Goal: Task Accomplishment & Management: Complete application form

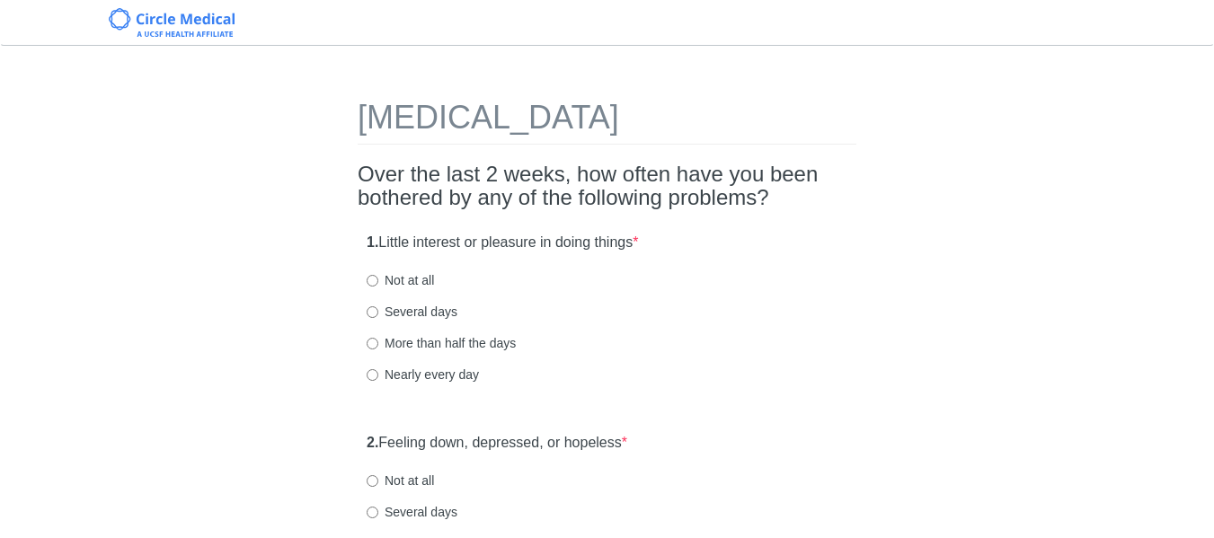
drag, startPoint x: 341, startPoint y: 107, endPoint x: 737, endPoint y: 141, distance: 397.7
click at [811, 117] on h1 "Patient Health Questionnaire-9" at bounding box center [607, 122] width 499 height 45
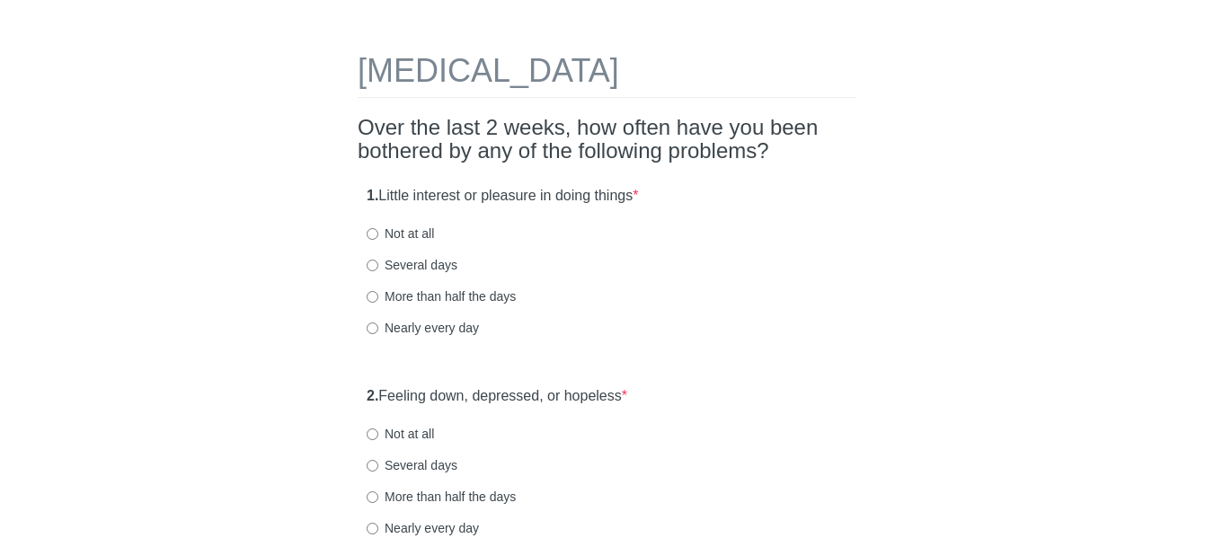
scroll to position [90, 0]
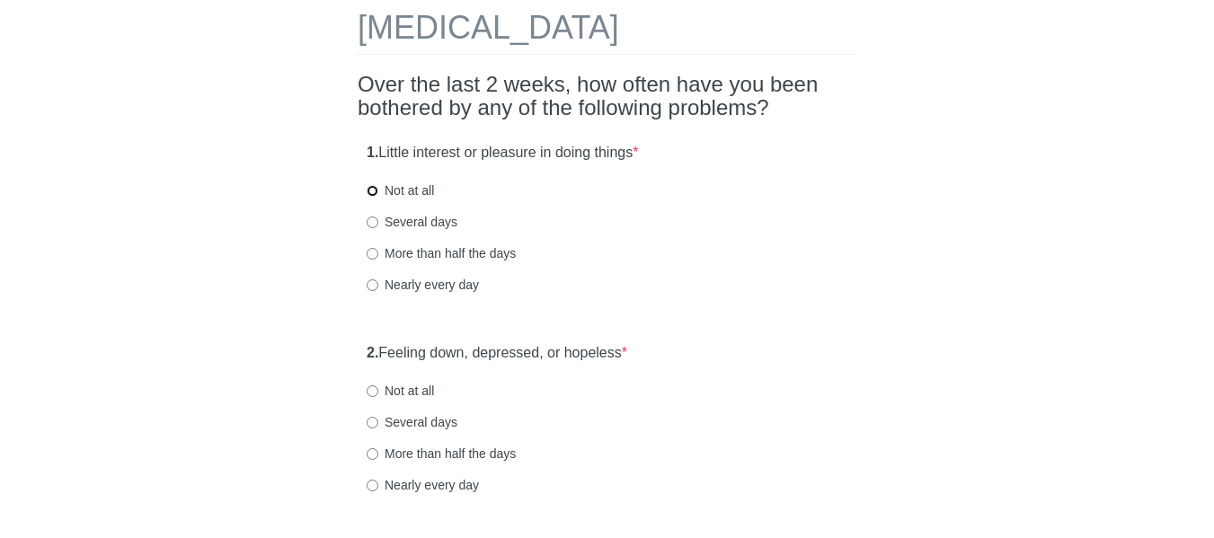
click at [373, 188] on input "Not at all" at bounding box center [373, 191] width 12 height 12
radio input "true"
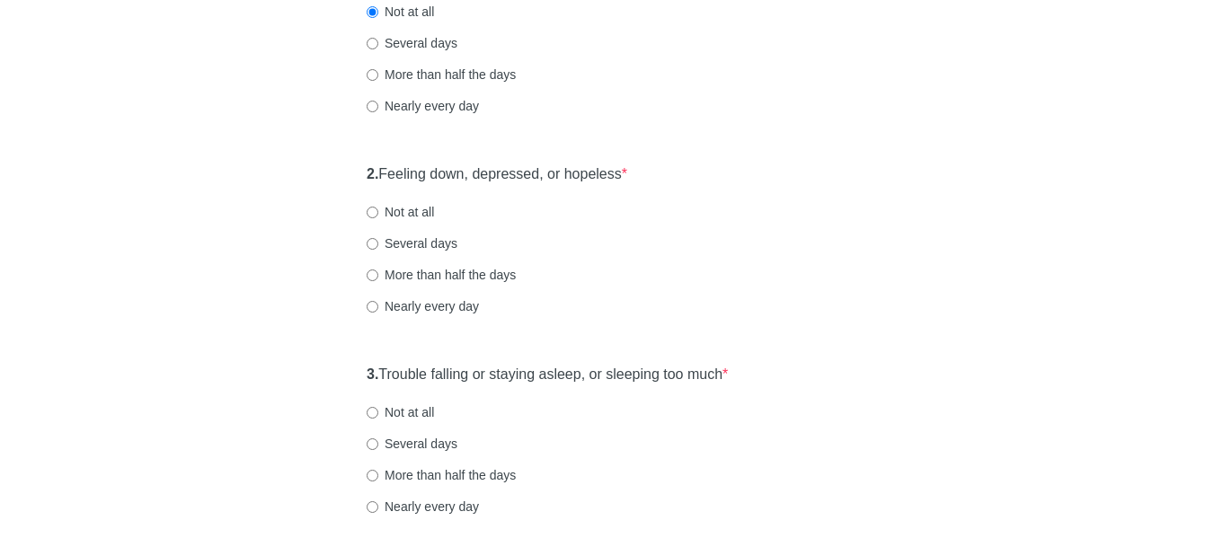
scroll to position [270, 0]
click at [373, 208] on input "Not at all" at bounding box center [373, 212] width 12 height 12
radio input "true"
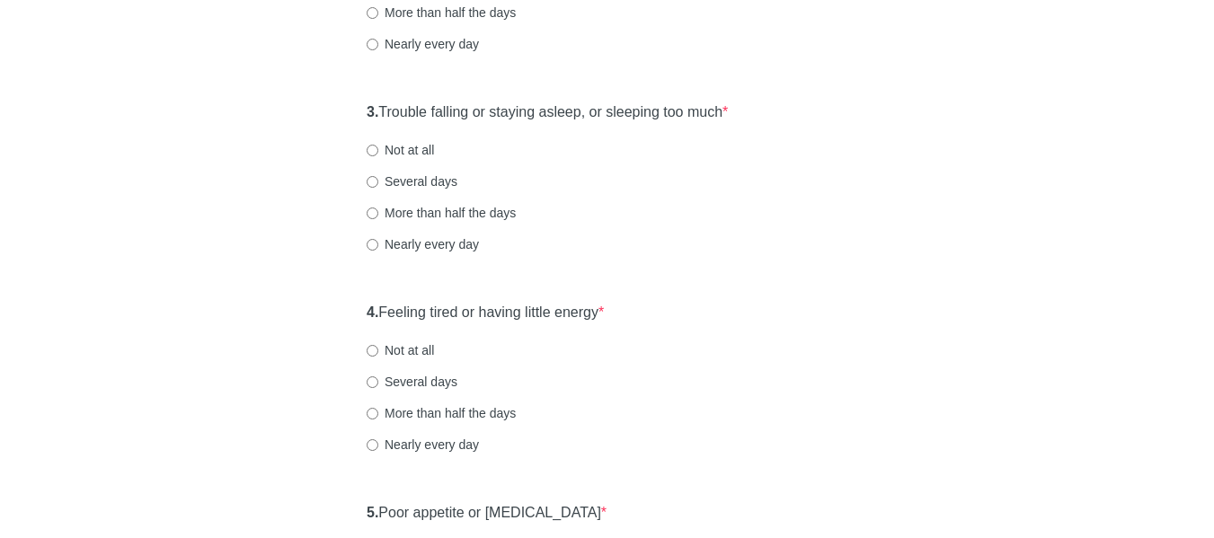
scroll to position [539, 0]
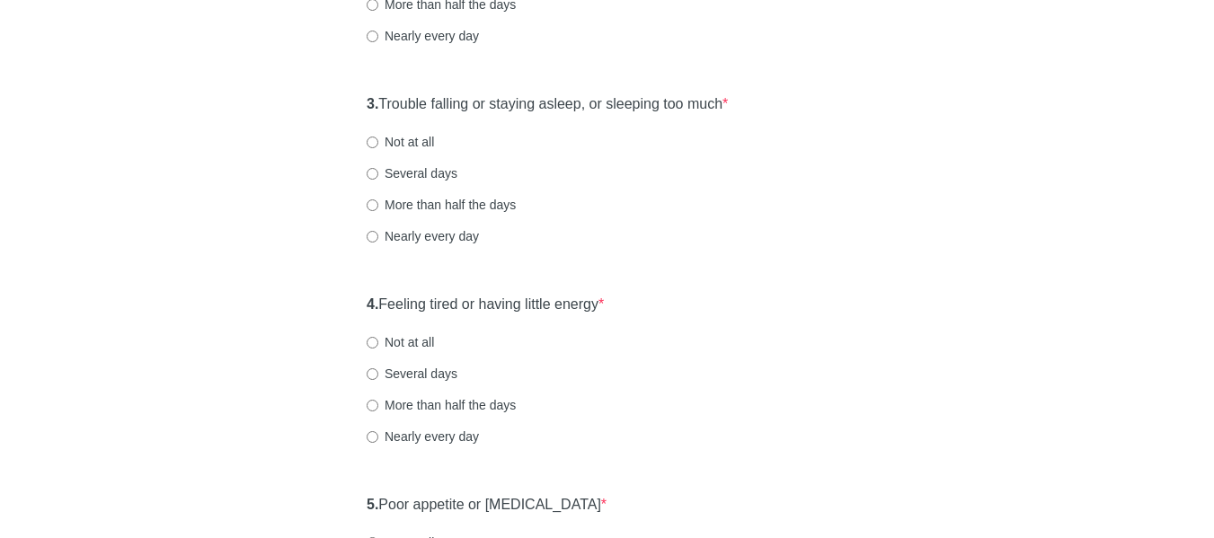
click at [353, 105] on div "Patient Health Questionnaire-9 Over the last 2 weeks, how often have you been b…" at bounding box center [607, 547] width 526 height 2044
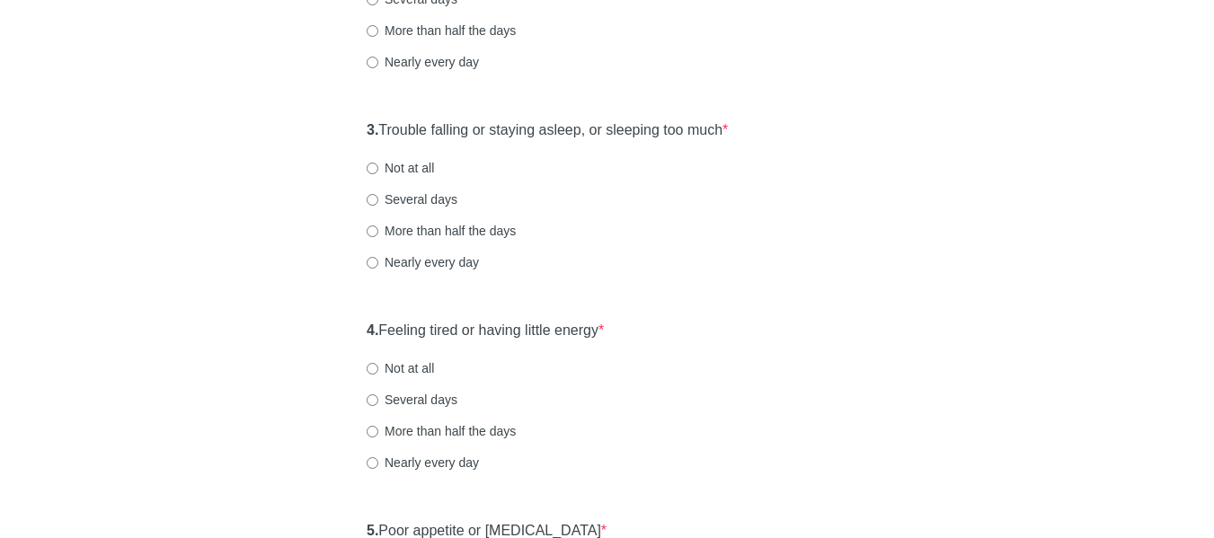
scroll to position [629, 0]
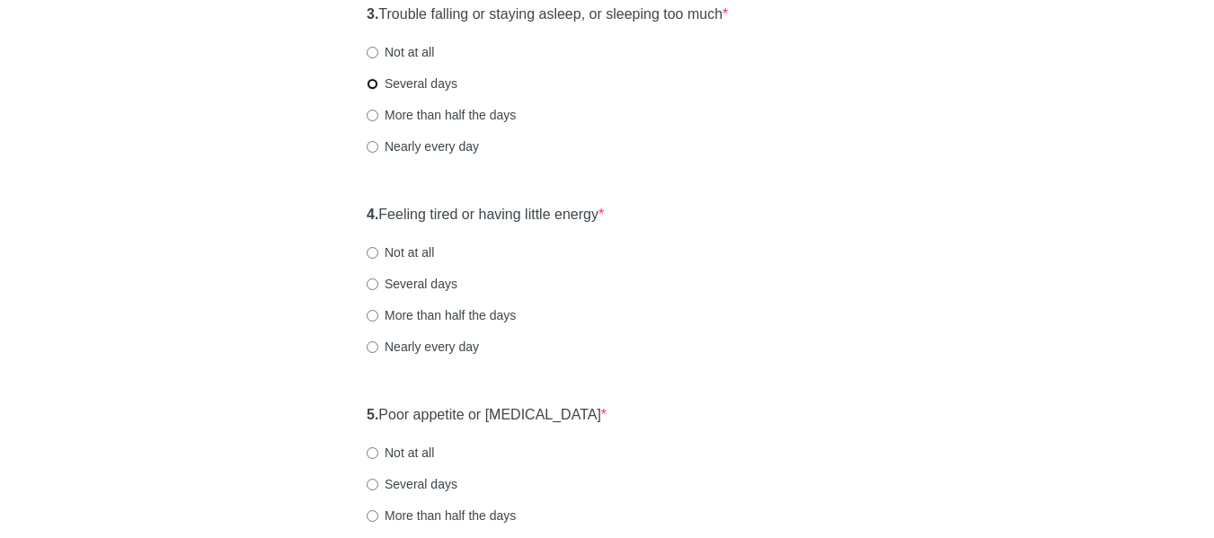
click at [372, 86] on input "Several days" at bounding box center [373, 84] width 12 height 12
radio input "true"
click at [354, 208] on div "Patient Health Questionnaire-9 Over the last 2 weeks, how often have you been b…" at bounding box center [607, 457] width 526 height 2044
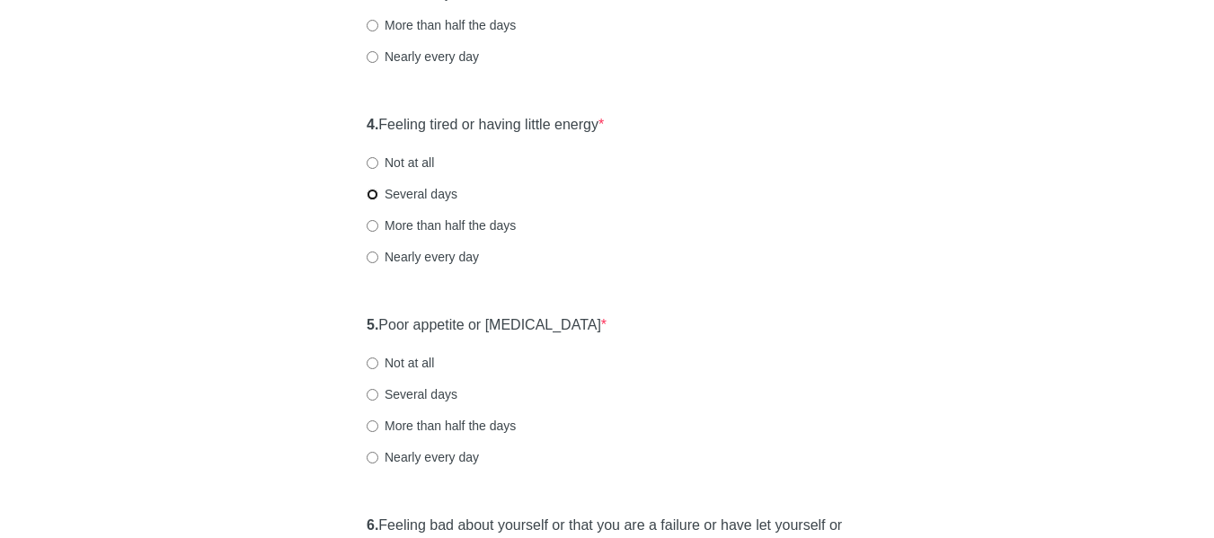
click at [374, 192] on input "Several days" at bounding box center [373, 195] width 12 height 12
radio input "true"
click at [347, 326] on div "Patient Health Questionnaire-9 Over the last 2 weeks, how often have you been b…" at bounding box center [607, 367] width 526 height 2044
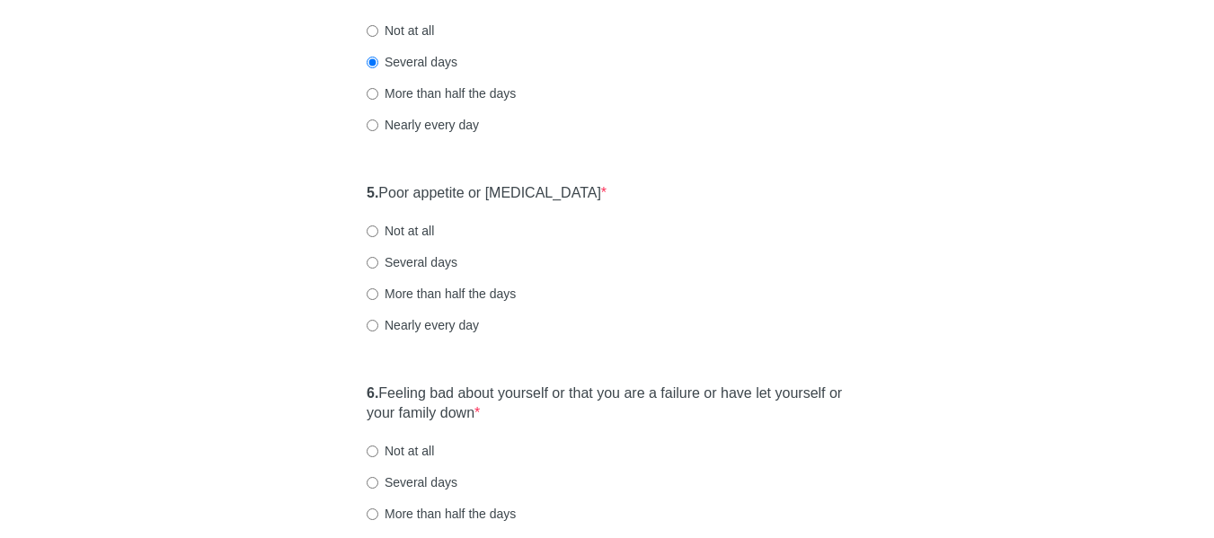
scroll to position [899, 0]
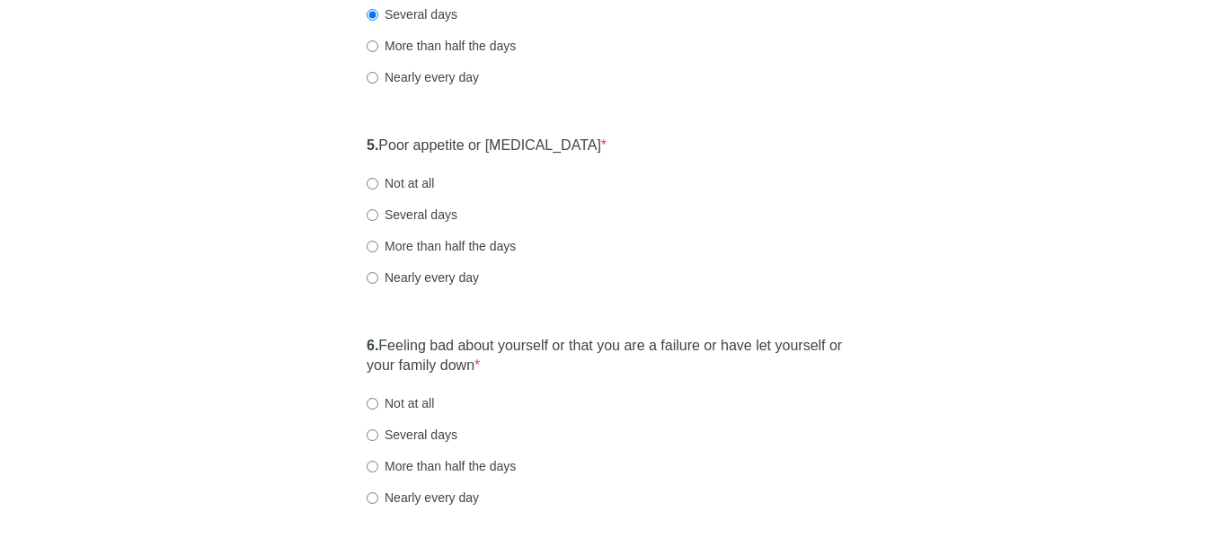
click at [364, 184] on div "5. Poor appetite or overeating * Not at all Several days More than half the day…" at bounding box center [607, 220] width 499 height 187
click at [370, 184] on input "Not at all" at bounding box center [373, 184] width 12 height 12
radio input "true"
click at [349, 353] on div "Patient Health Questionnaire-9 Over the last 2 weeks, how often have you been b…" at bounding box center [607, 187] width 526 height 2044
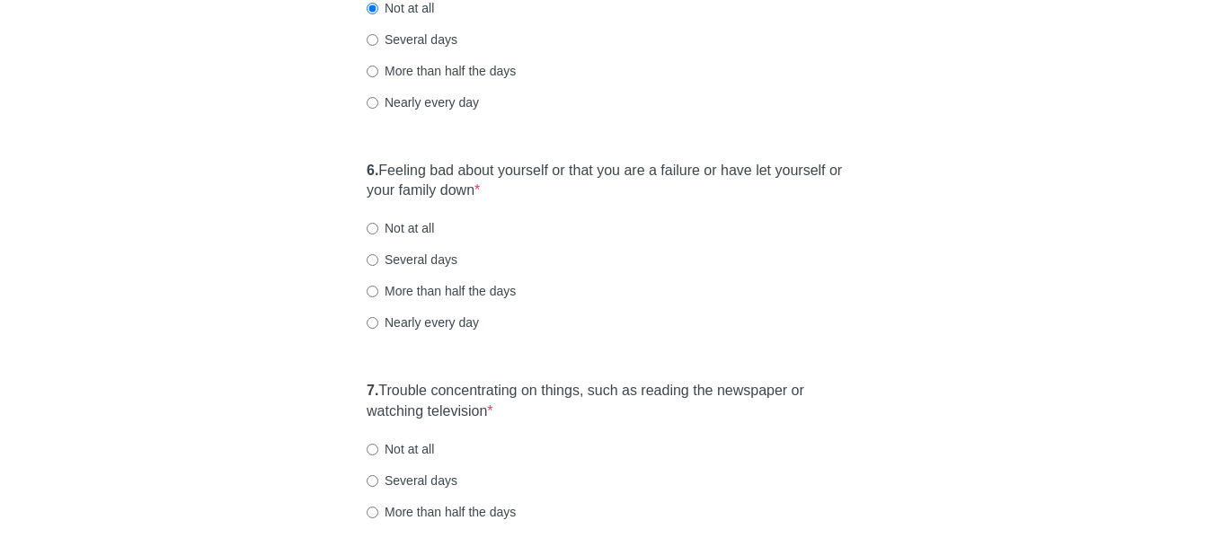
scroll to position [1078, 0]
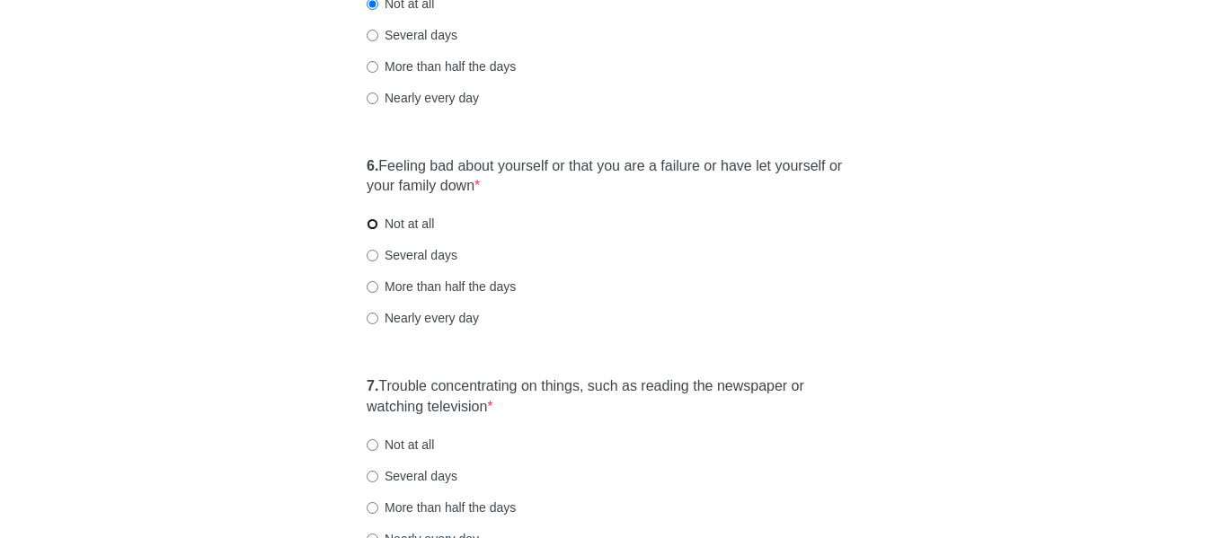
click at [369, 223] on input "Not at all" at bounding box center [373, 224] width 12 height 12
radio input "true"
click at [340, 382] on div "Patient Health Questionnaire-9 Over the last 2 weeks, how often have you been b…" at bounding box center [607, 8] width 1051 height 2044
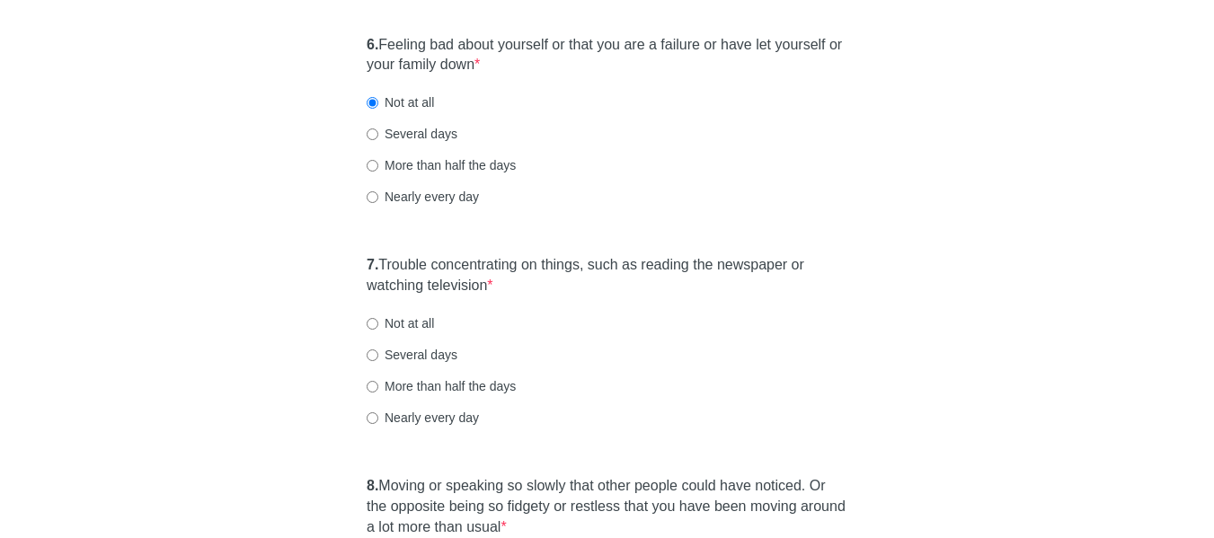
scroll to position [1258, 0]
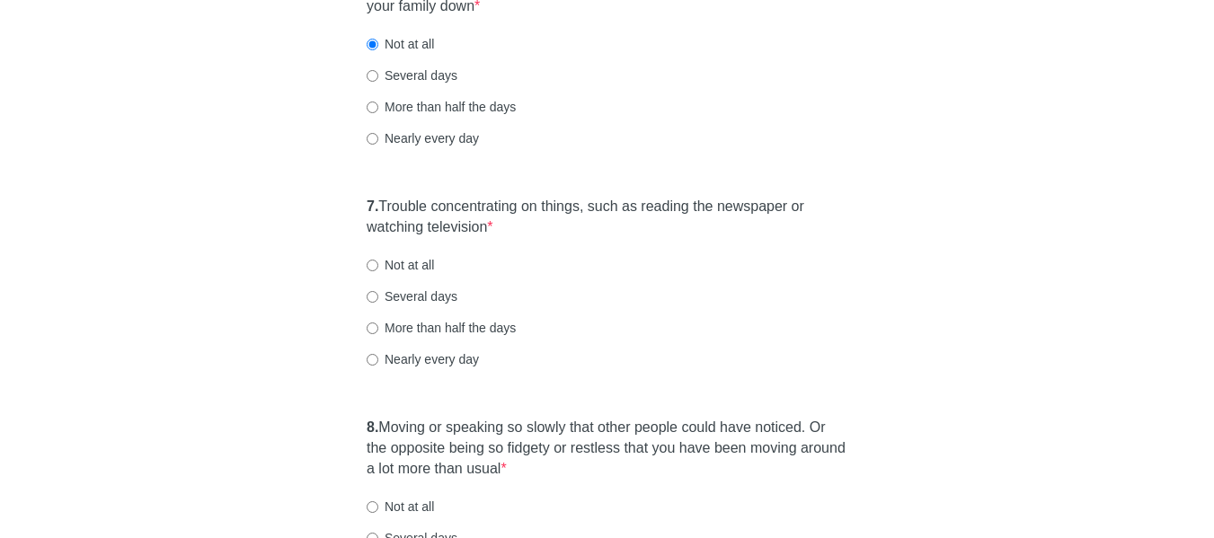
click at [364, 202] on div "7. Trouble concentrating on things, such as reading the newspaper or watching t…" at bounding box center [607, 292] width 499 height 208
click at [365, 205] on div "7. Trouble concentrating on things, such as reading the newspaper or watching t…" at bounding box center [607, 292] width 499 height 208
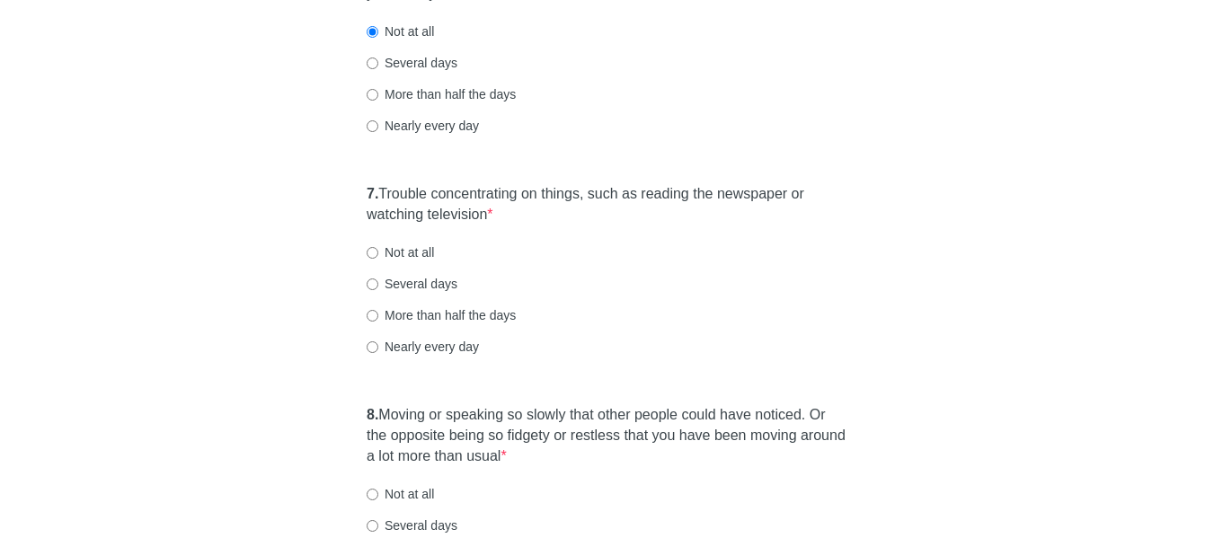
scroll to position [1348, 0]
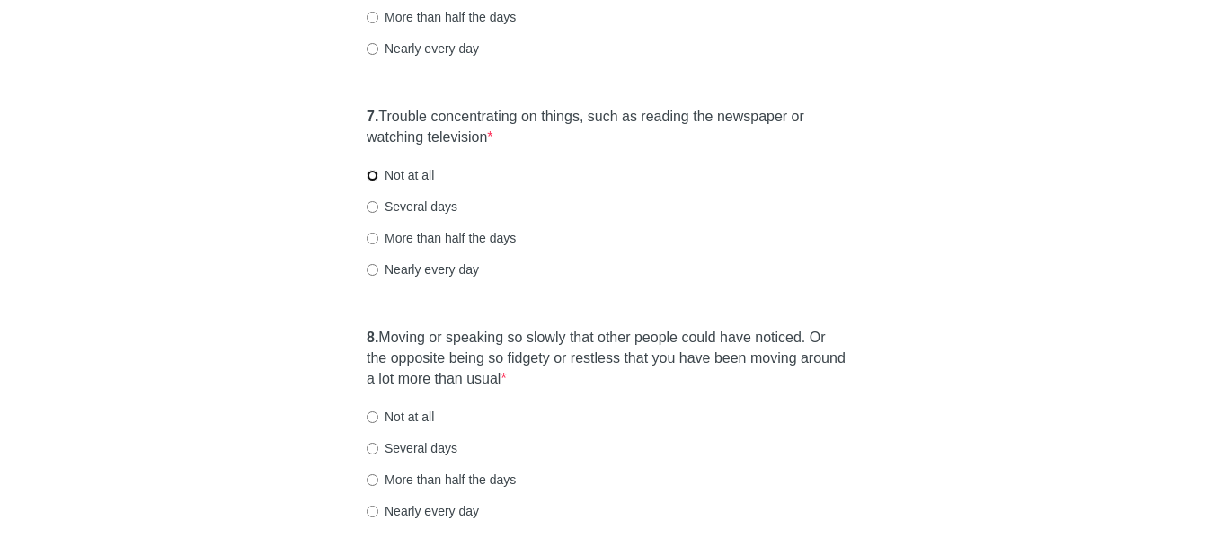
click at [370, 173] on input "Not at all" at bounding box center [373, 176] width 12 height 12
radio input "true"
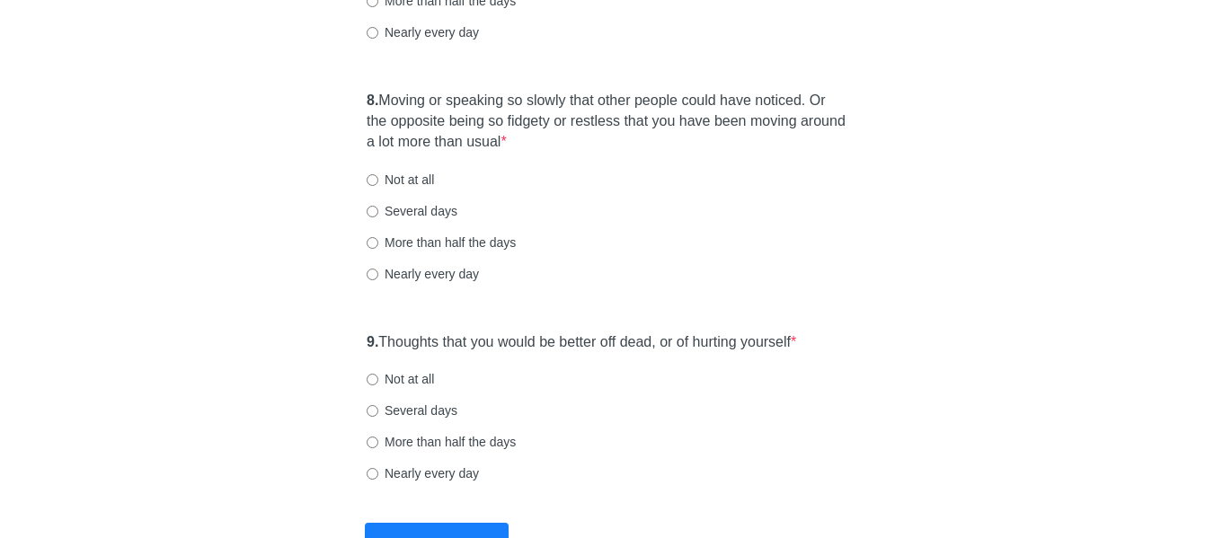
scroll to position [1617, 0]
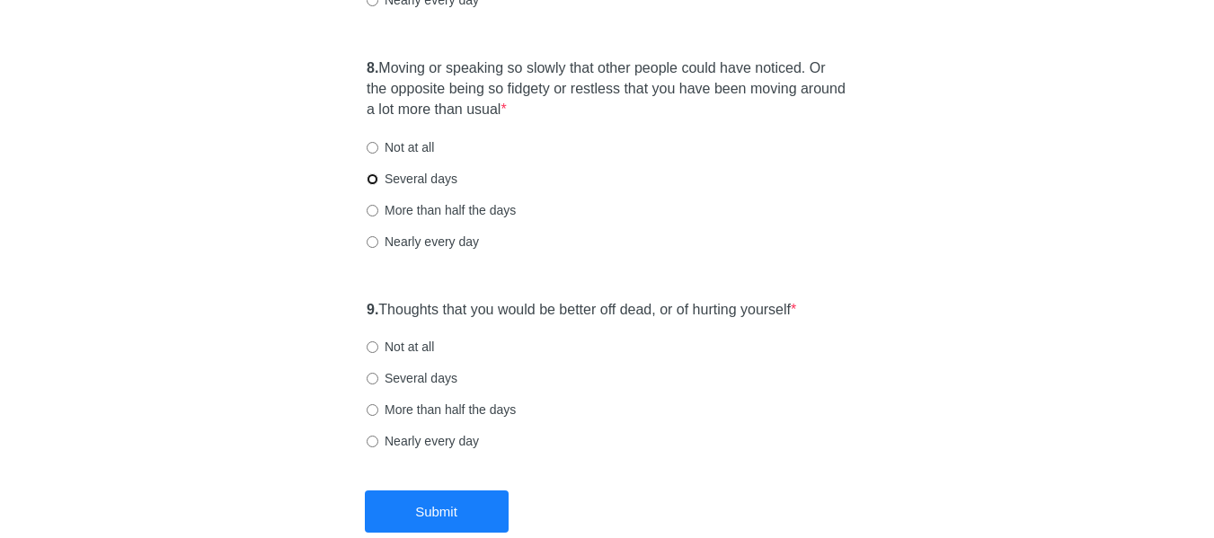
click at [377, 182] on input "Several days" at bounding box center [373, 179] width 12 height 12
radio input "true"
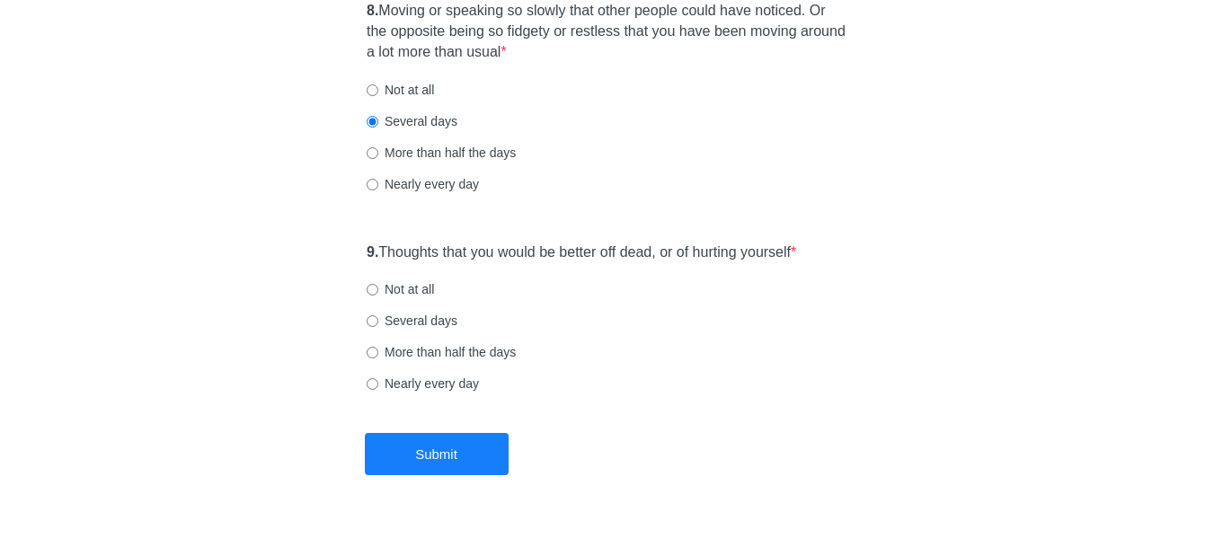
scroll to position [1707, 0]
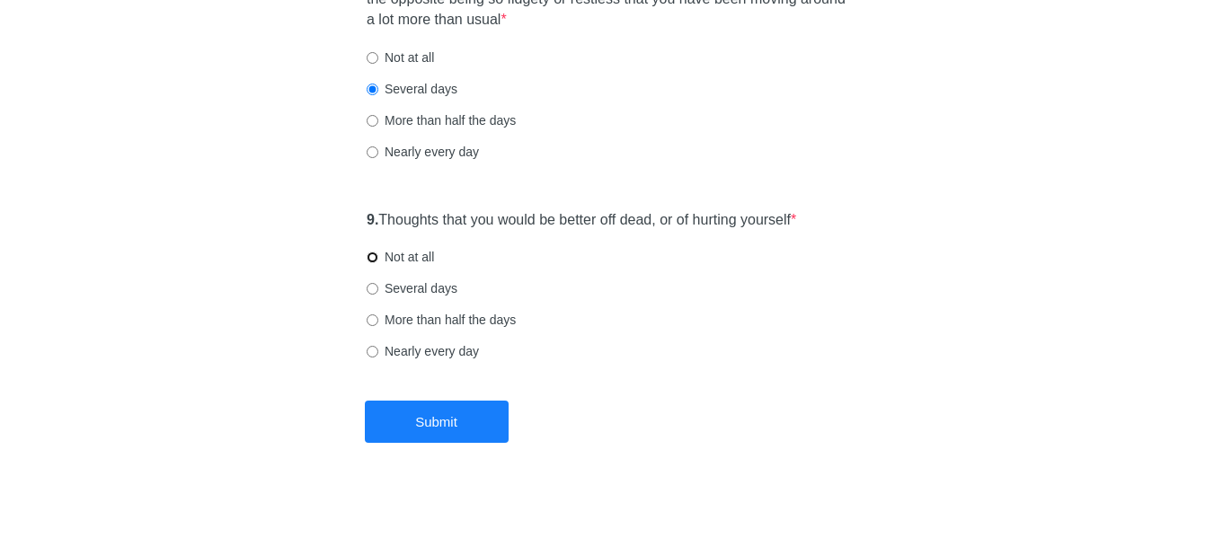
click at [372, 261] on input "Not at all" at bounding box center [373, 258] width 12 height 12
radio input "true"
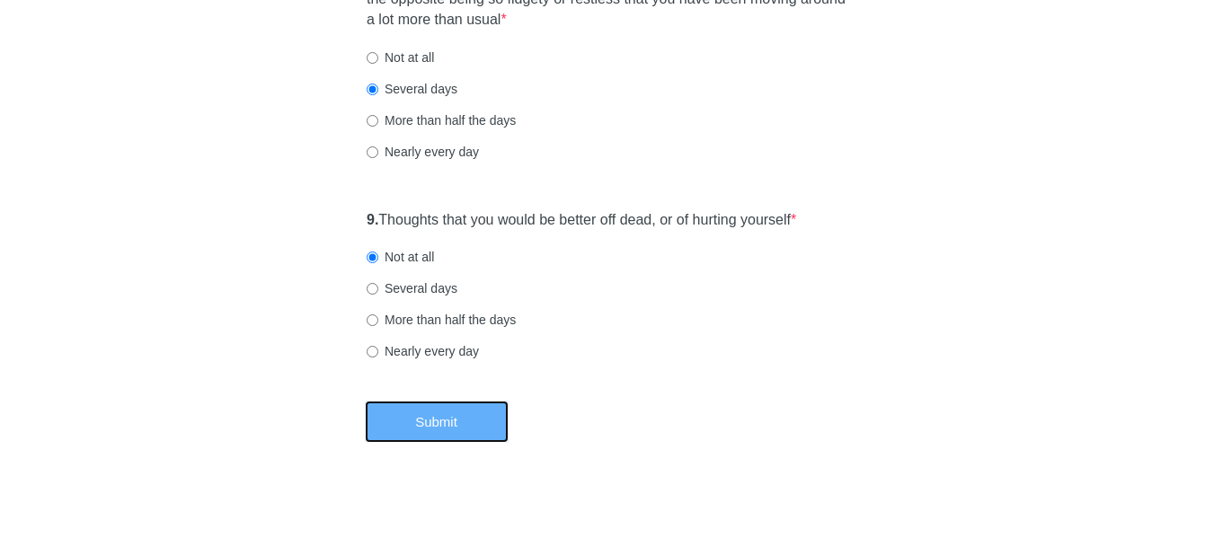
click at [459, 416] on button "Submit" at bounding box center [437, 422] width 144 height 42
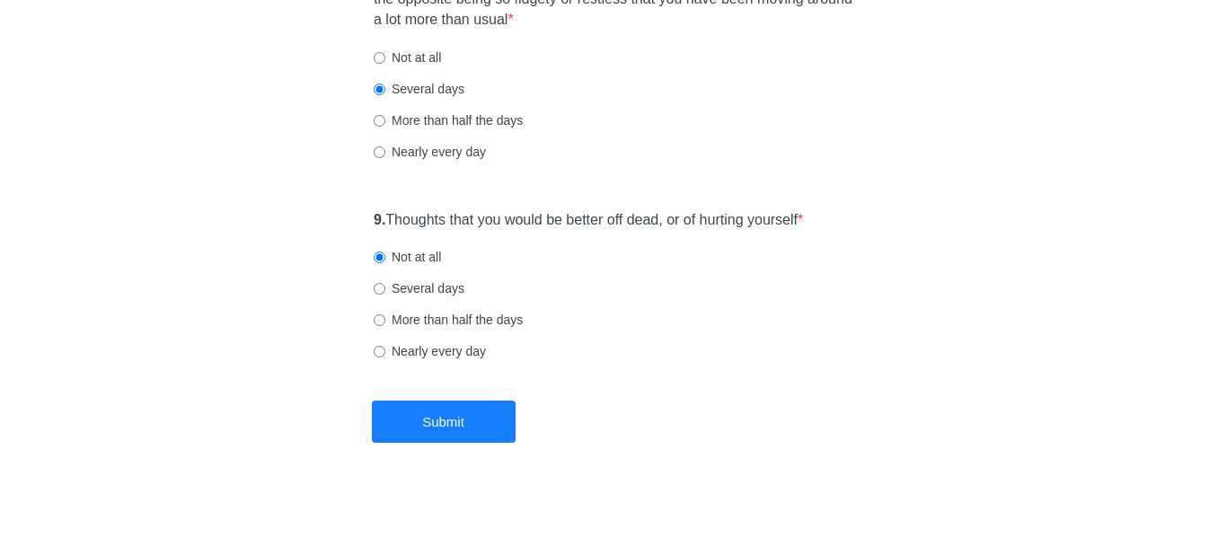
scroll to position [0, 0]
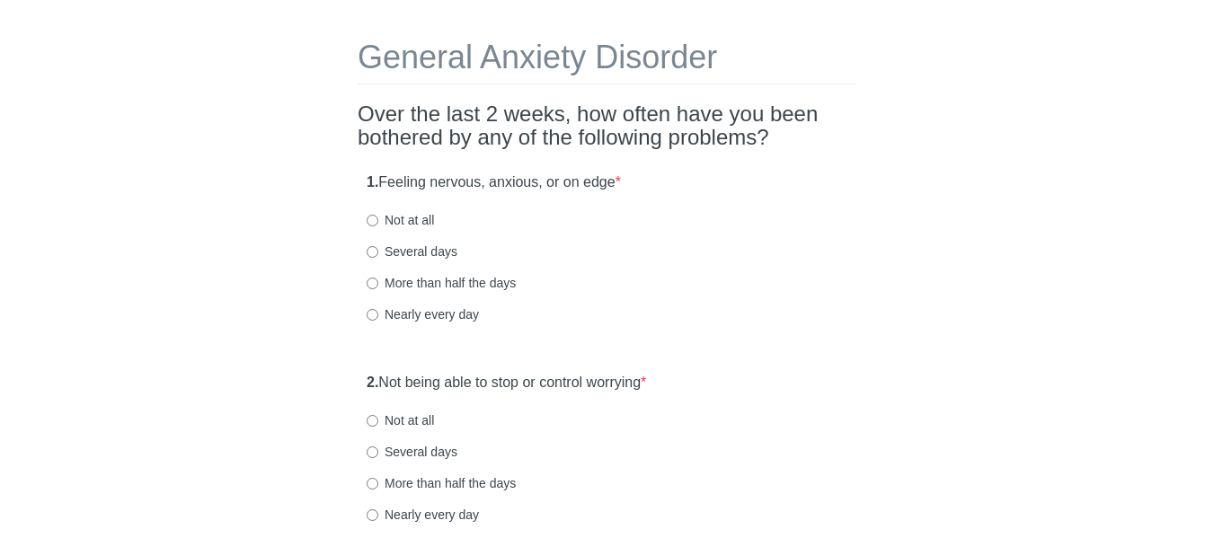
scroll to position [90, 0]
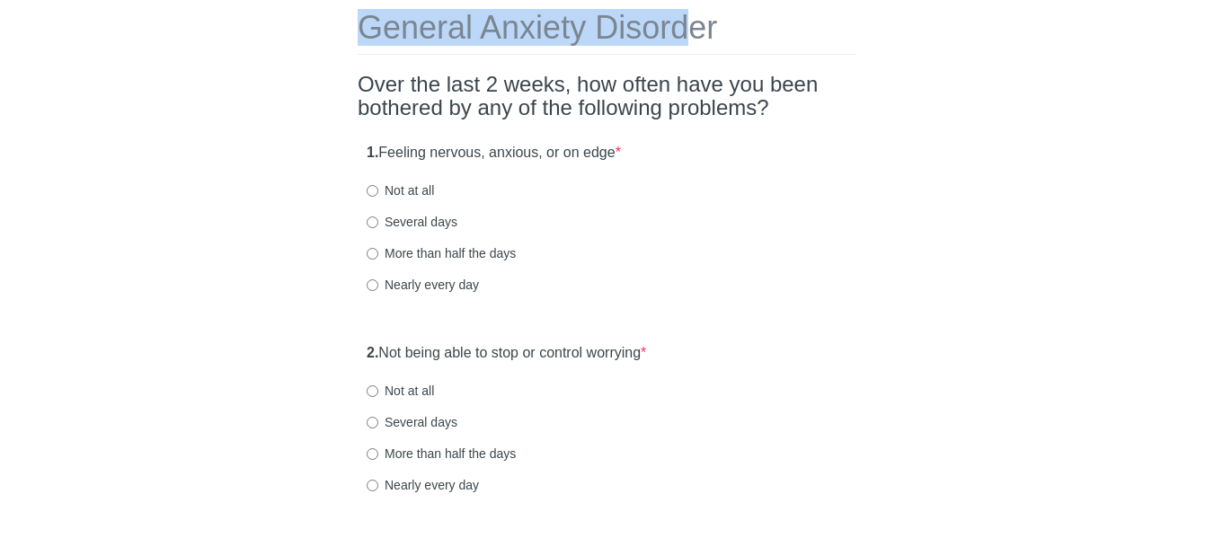
drag, startPoint x: 355, startPoint y: 31, endPoint x: 710, endPoint y: 41, distance: 355.1
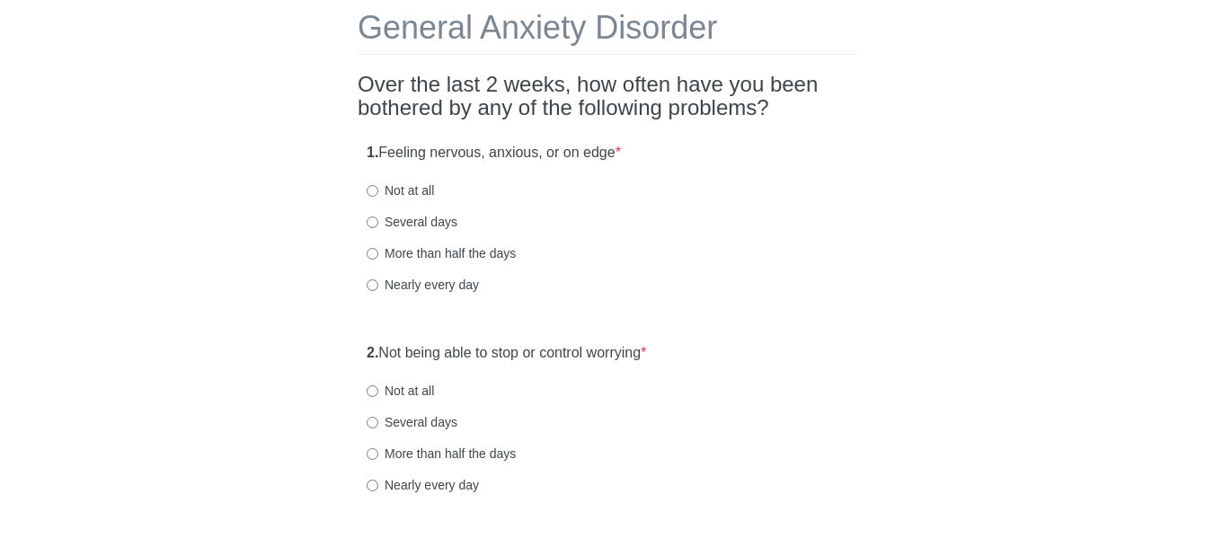
drag, startPoint x: 335, startPoint y: 91, endPoint x: 363, endPoint y: 92, distance: 27.9
click at [359, 39] on h1 "General Anxiety Disorder" at bounding box center [607, 32] width 499 height 45
click at [372, 226] on input "Several days" at bounding box center [373, 223] width 12 height 12
radio input "true"
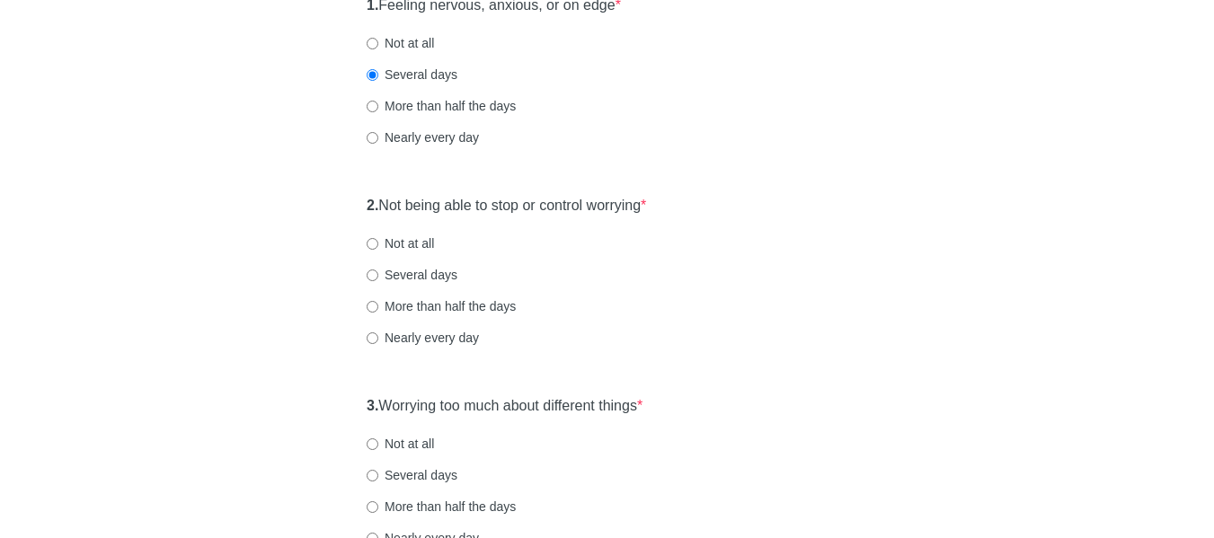
scroll to position [270, 0]
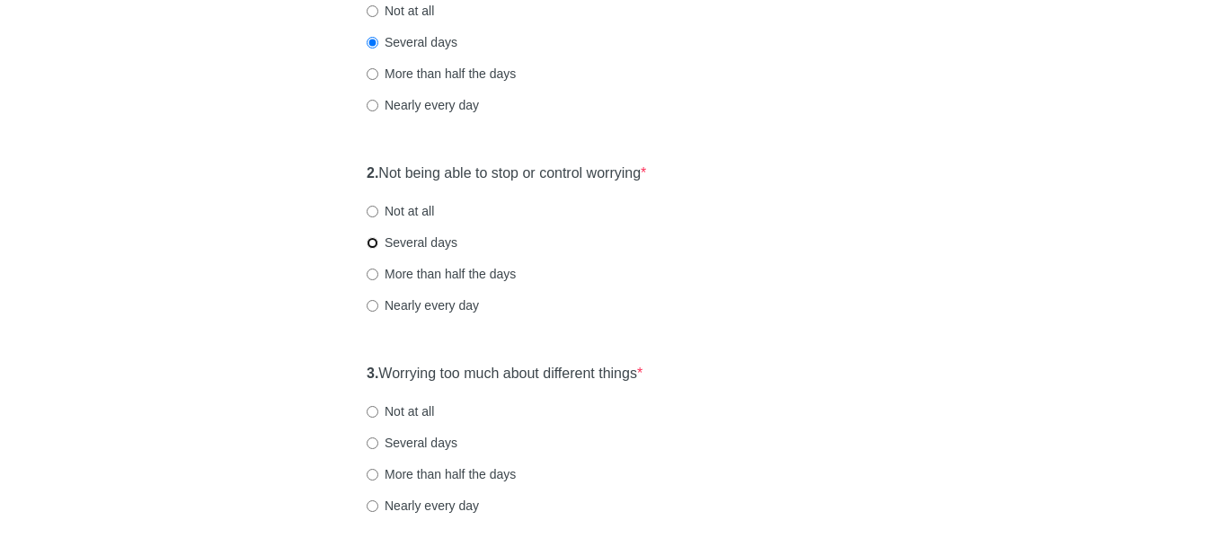
click at [374, 247] on input "Several days" at bounding box center [373, 243] width 12 height 12
radio input "true"
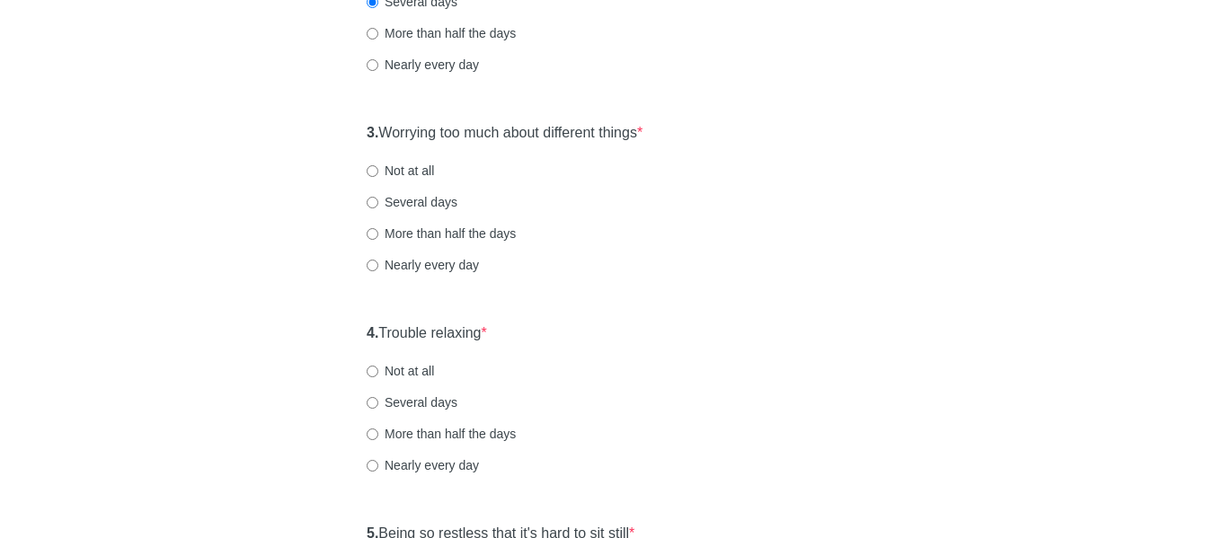
scroll to position [539, 0]
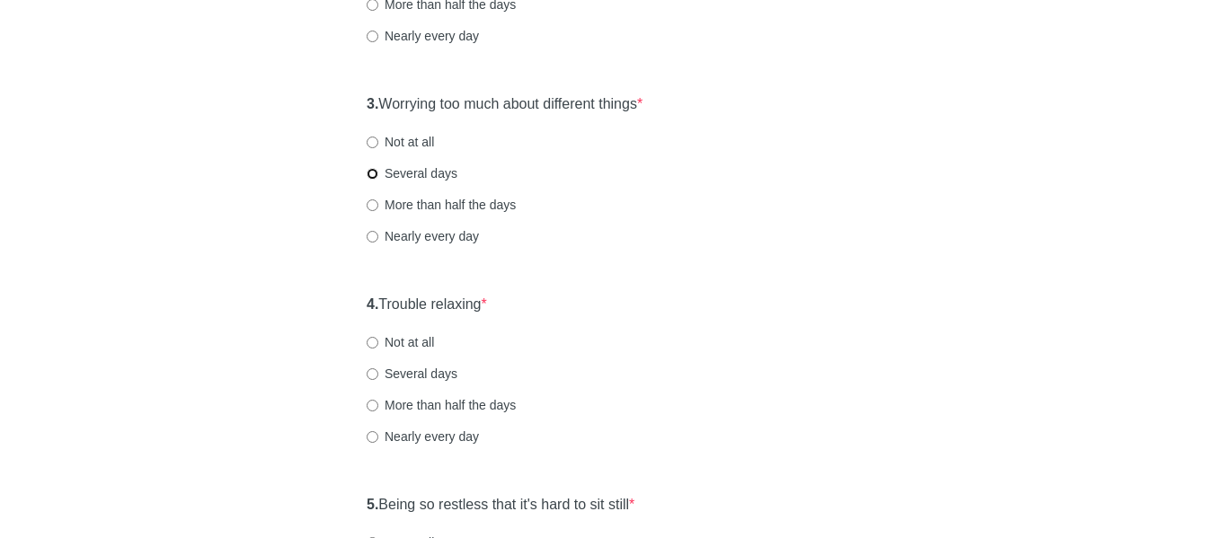
click at [373, 173] on input "Several days" at bounding box center [373, 174] width 12 height 12
radio input "true"
click at [359, 302] on div "4. Trouble relaxing * Not at all Several days More than half the days Nearly ev…" at bounding box center [607, 379] width 499 height 187
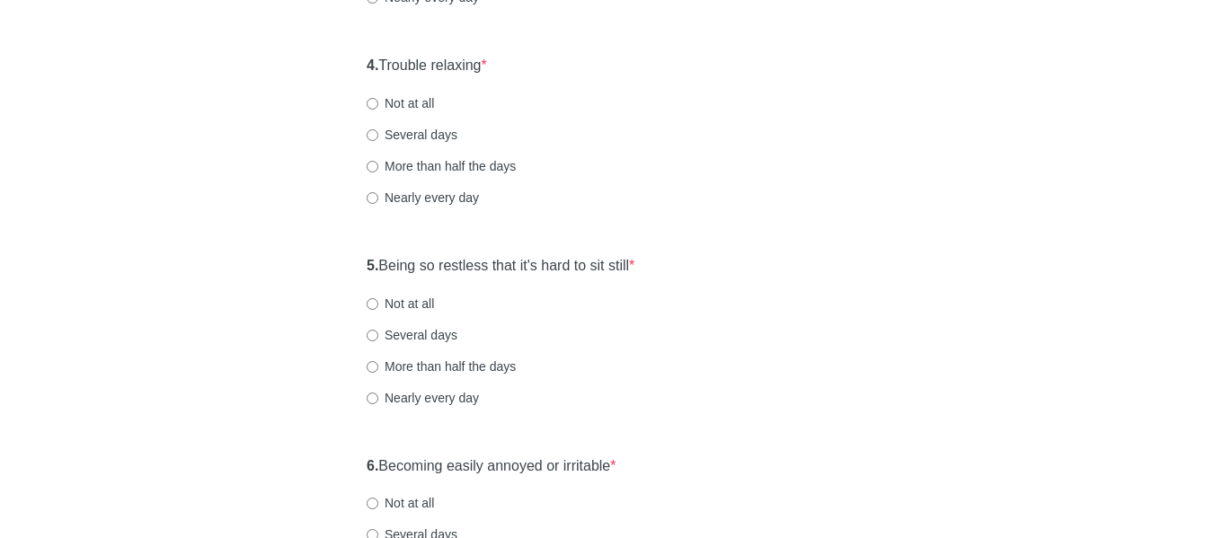
scroll to position [809, 0]
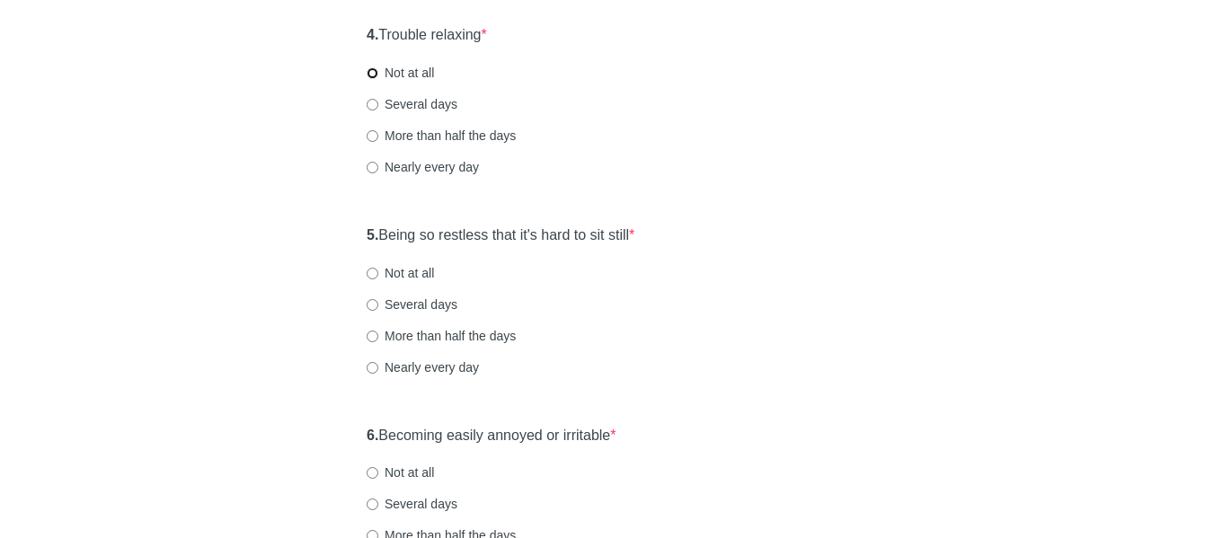
click at [371, 68] on input "Not at all" at bounding box center [373, 73] width 12 height 12
radio input "true"
click at [350, 248] on div "General Anxiety Disorder Over the last 2 weeks, how often have you been bothere…" at bounding box center [607, 36] width 526 height 1562
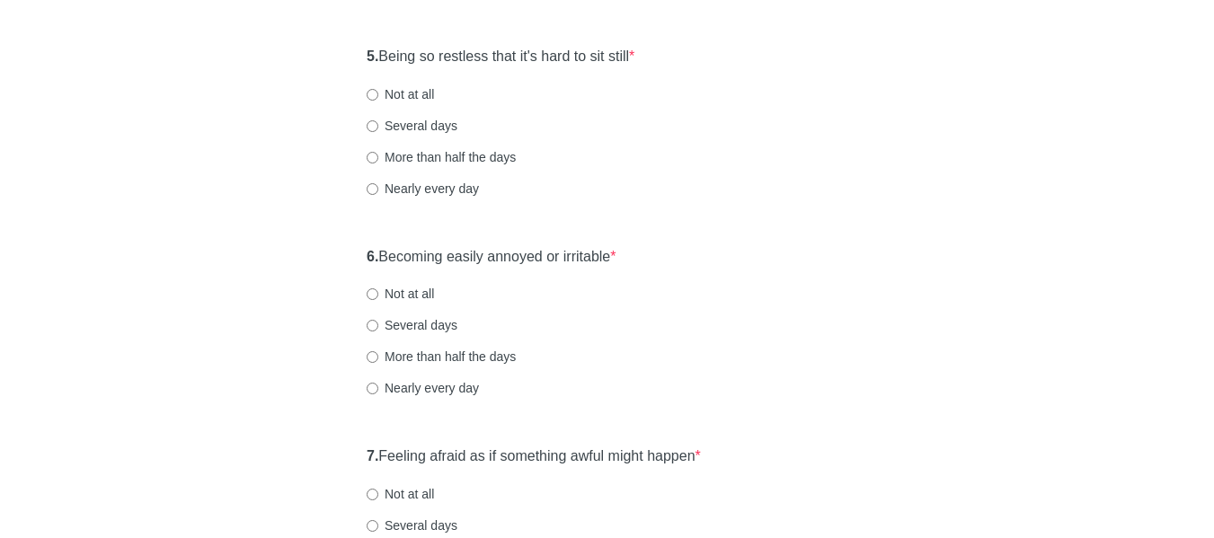
scroll to position [988, 0]
click at [370, 124] on input "Several days" at bounding box center [373, 126] width 12 height 12
radio input "true"
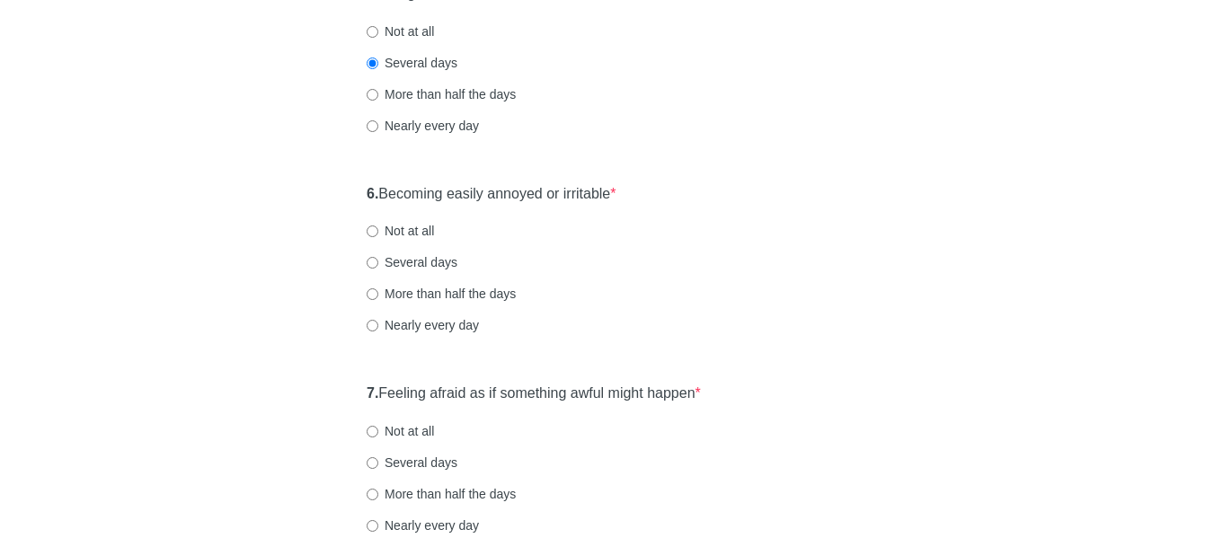
scroll to position [1078, 0]
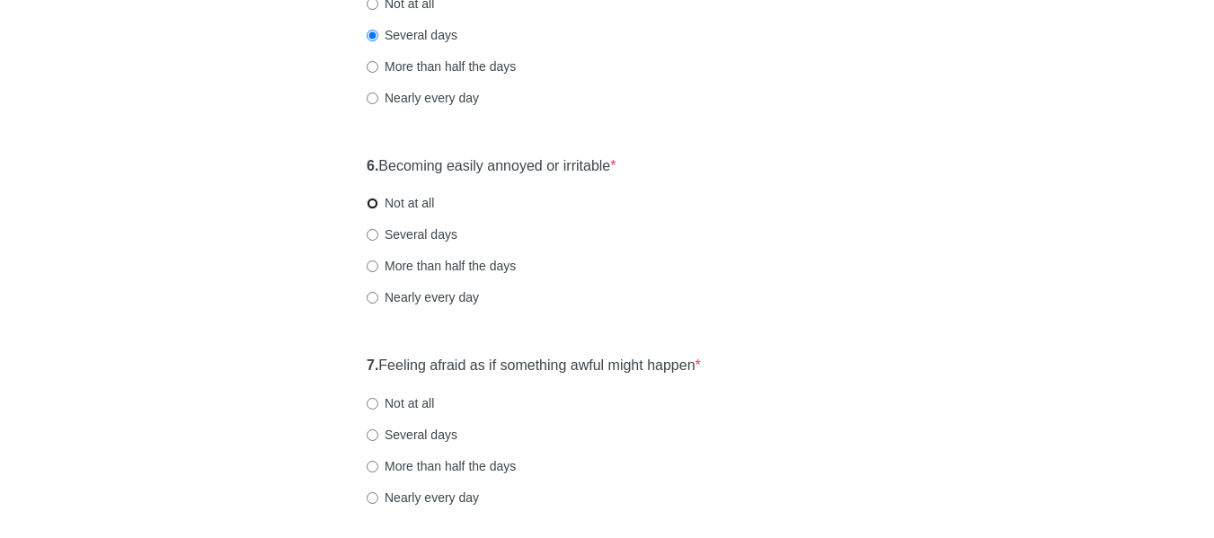
click at [370, 204] on input "Not at all" at bounding box center [373, 204] width 12 height 12
radio input "true"
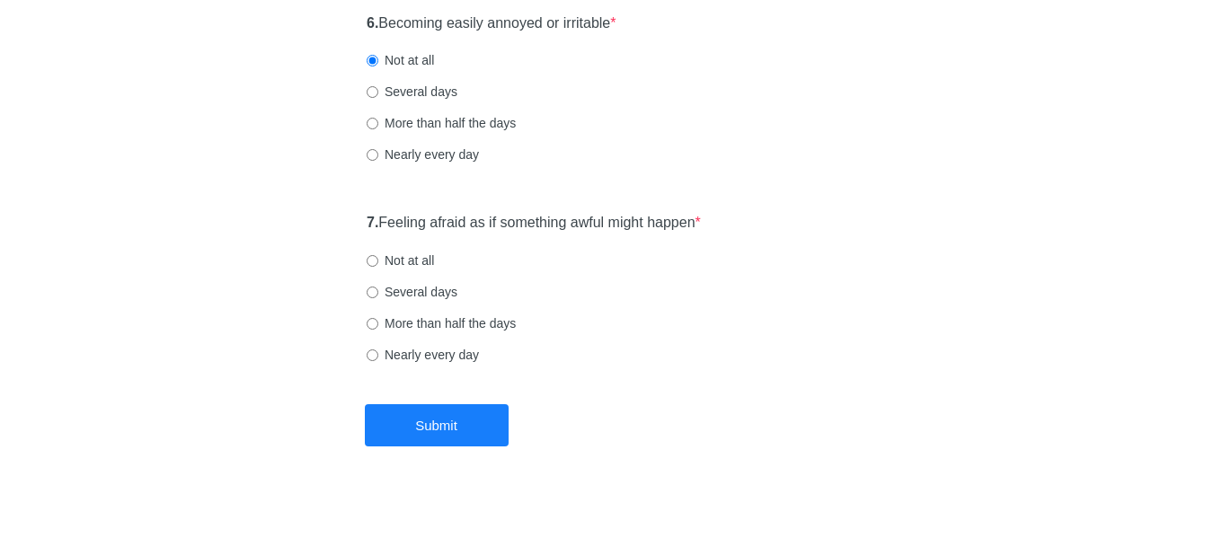
scroll to position [1238, 0]
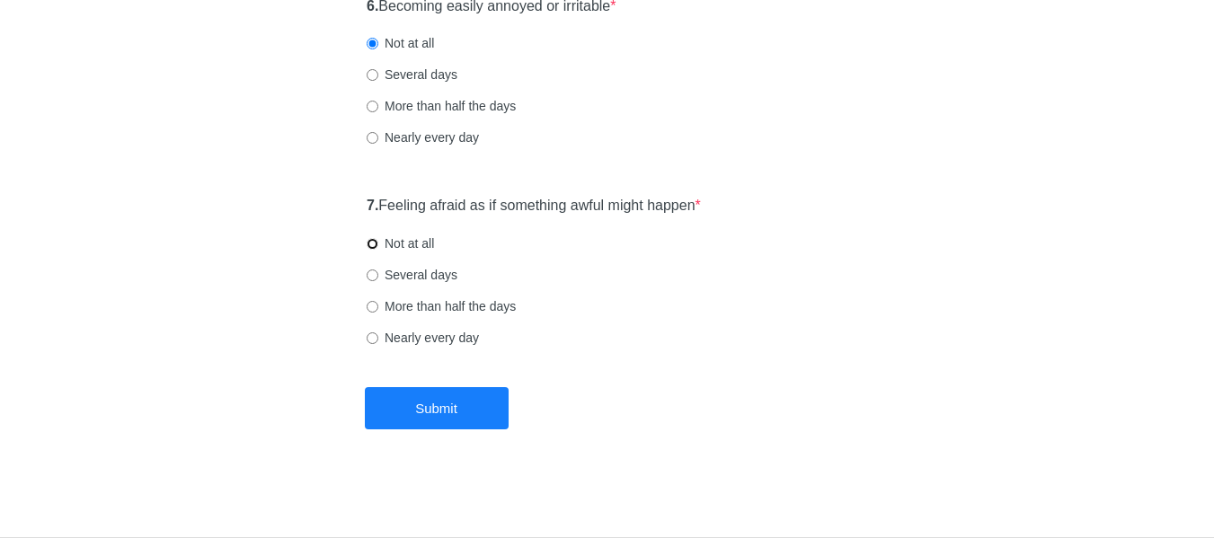
click at [370, 241] on input "Not at all" at bounding box center [373, 244] width 12 height 12
radio input "true"
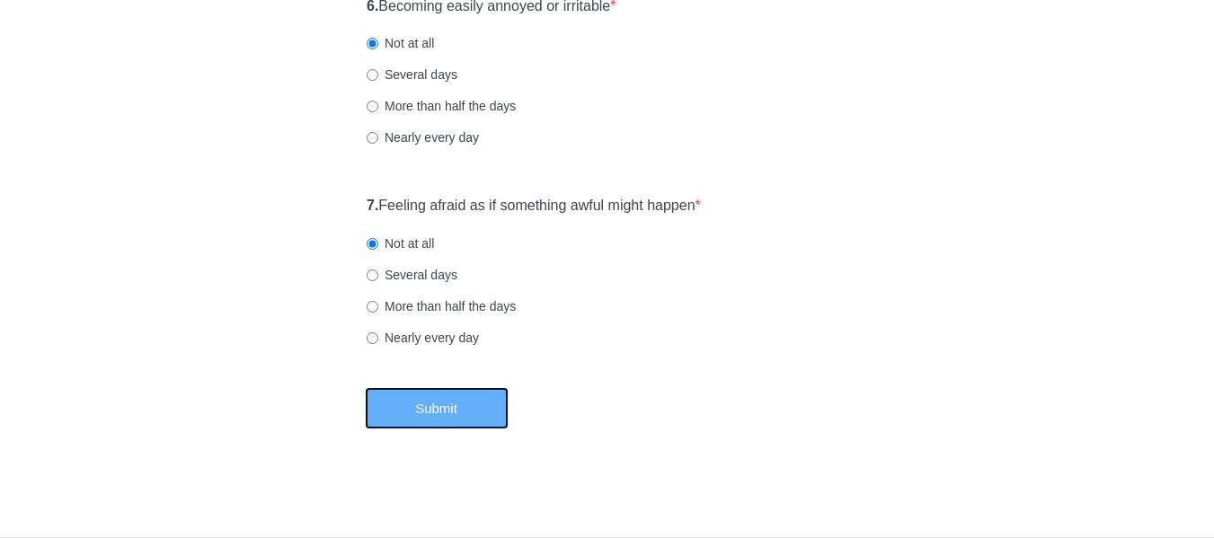
drag, startPoint x: 432, startPoint y: 399, endPoint x: 475, endPoint y: 368, distance: 52.9
click at [433, 399] on button "Submit" at bounding box center [437, 408] width 144 height 42
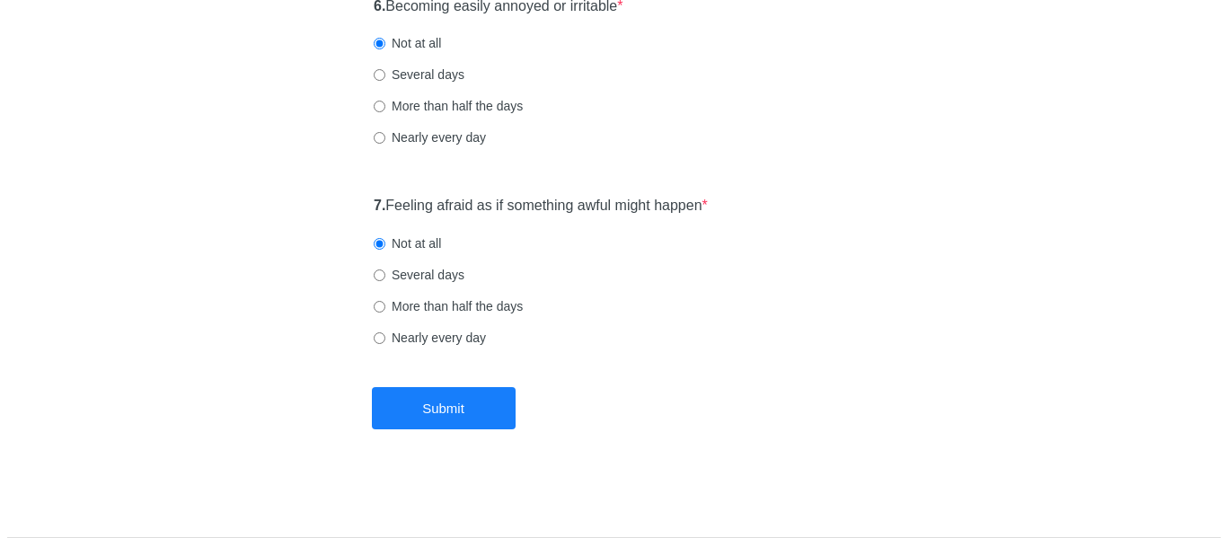
scroll to position [0, 0]
